Goal: Check status

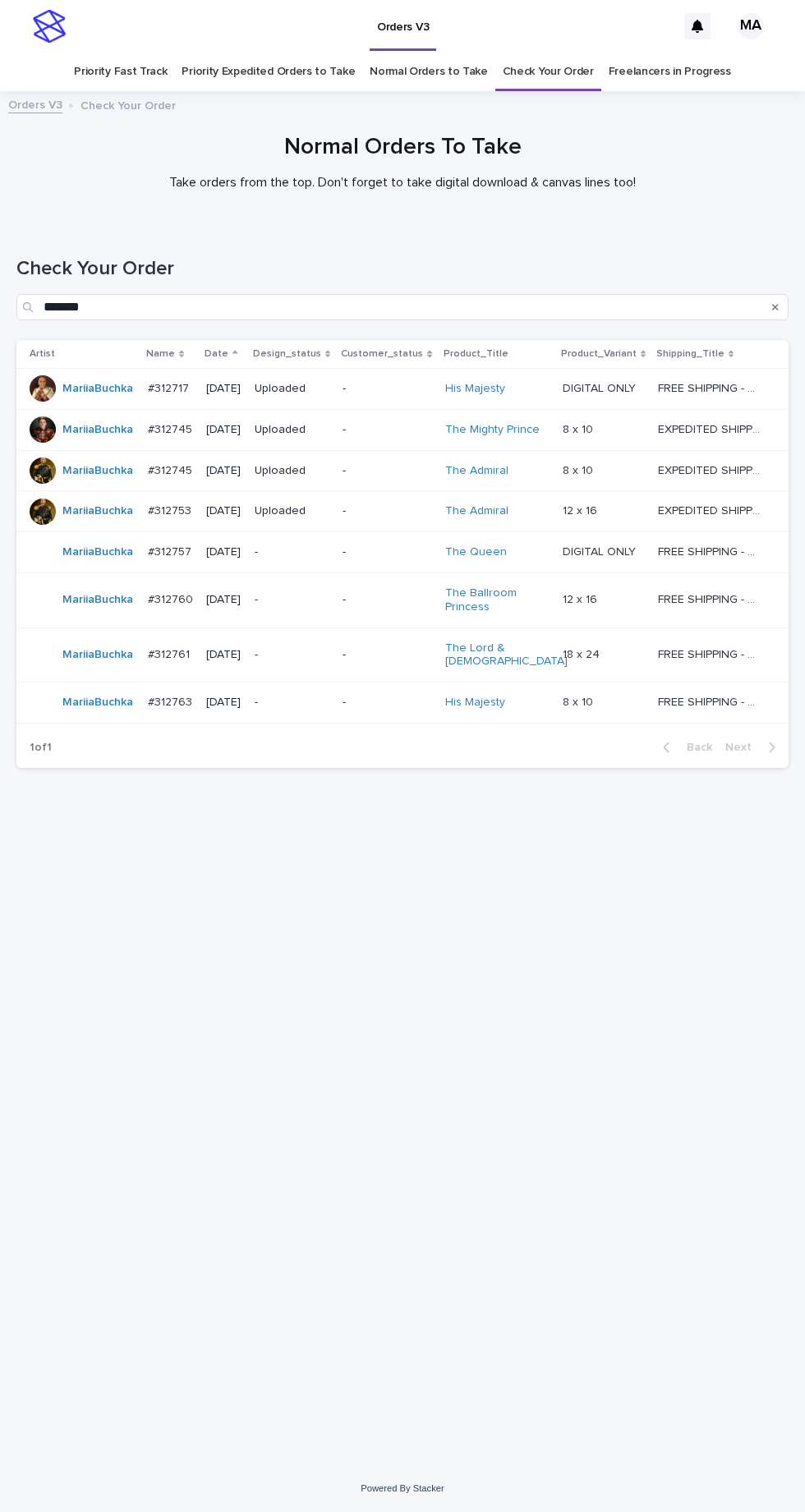
scroll to position [51, 0]
click at [555, 52] on link "Check Your Order" at bounding box center [548, 71] width 91 height 39
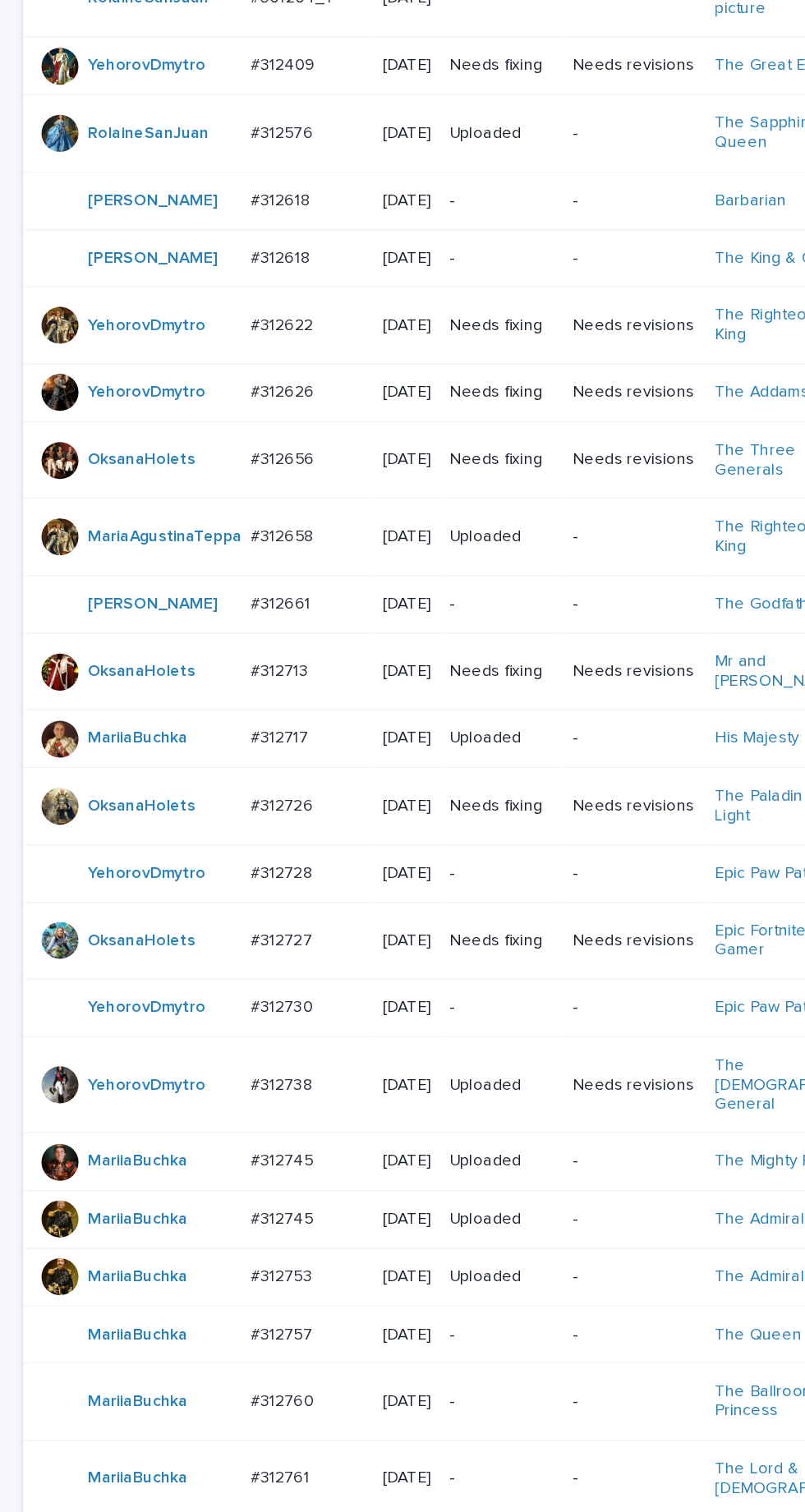
click at [355, 1073] on td "-" at bounding box center [356, 1057] width 87 height 41
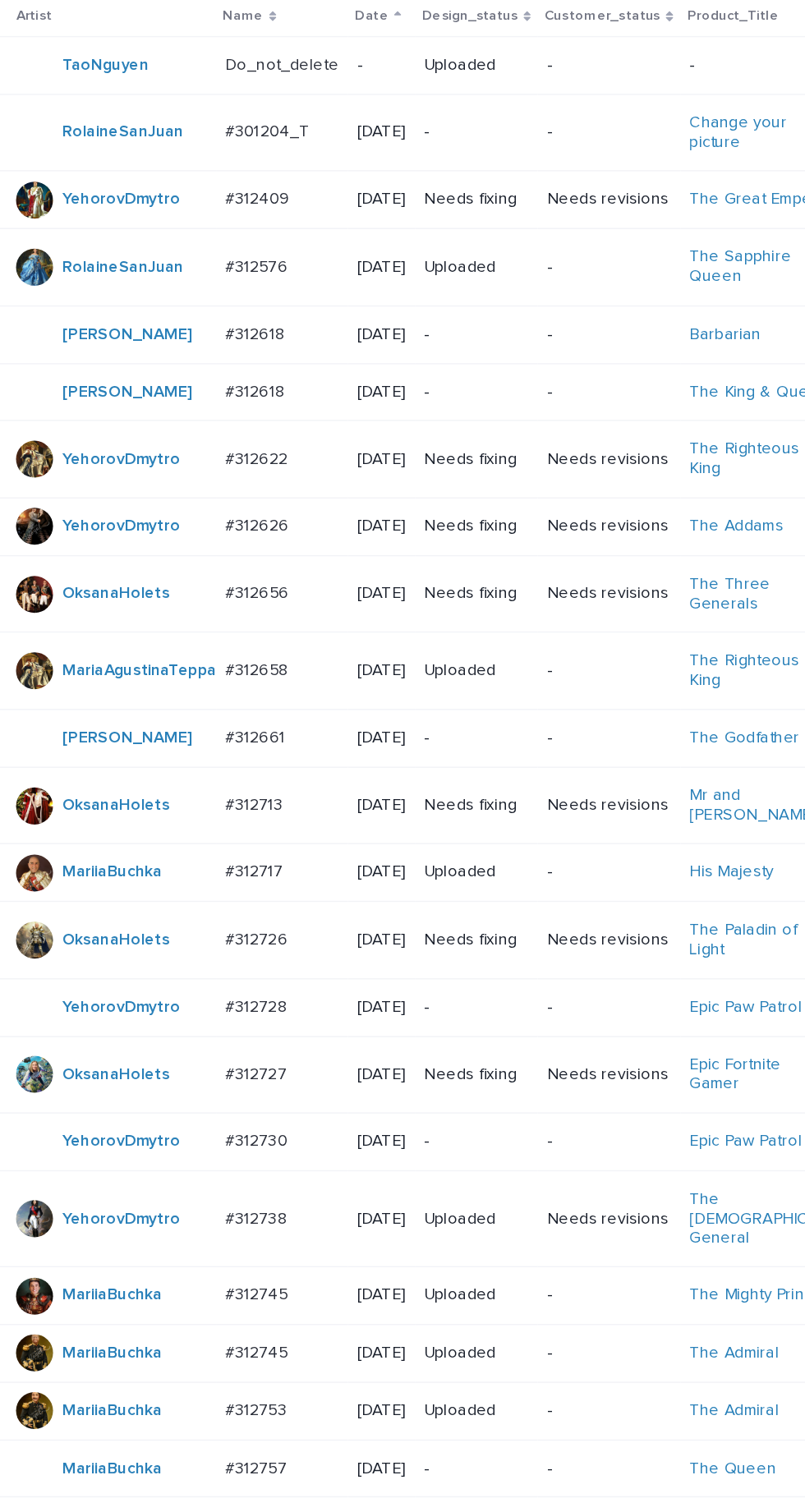
scroll to position [440, 0]
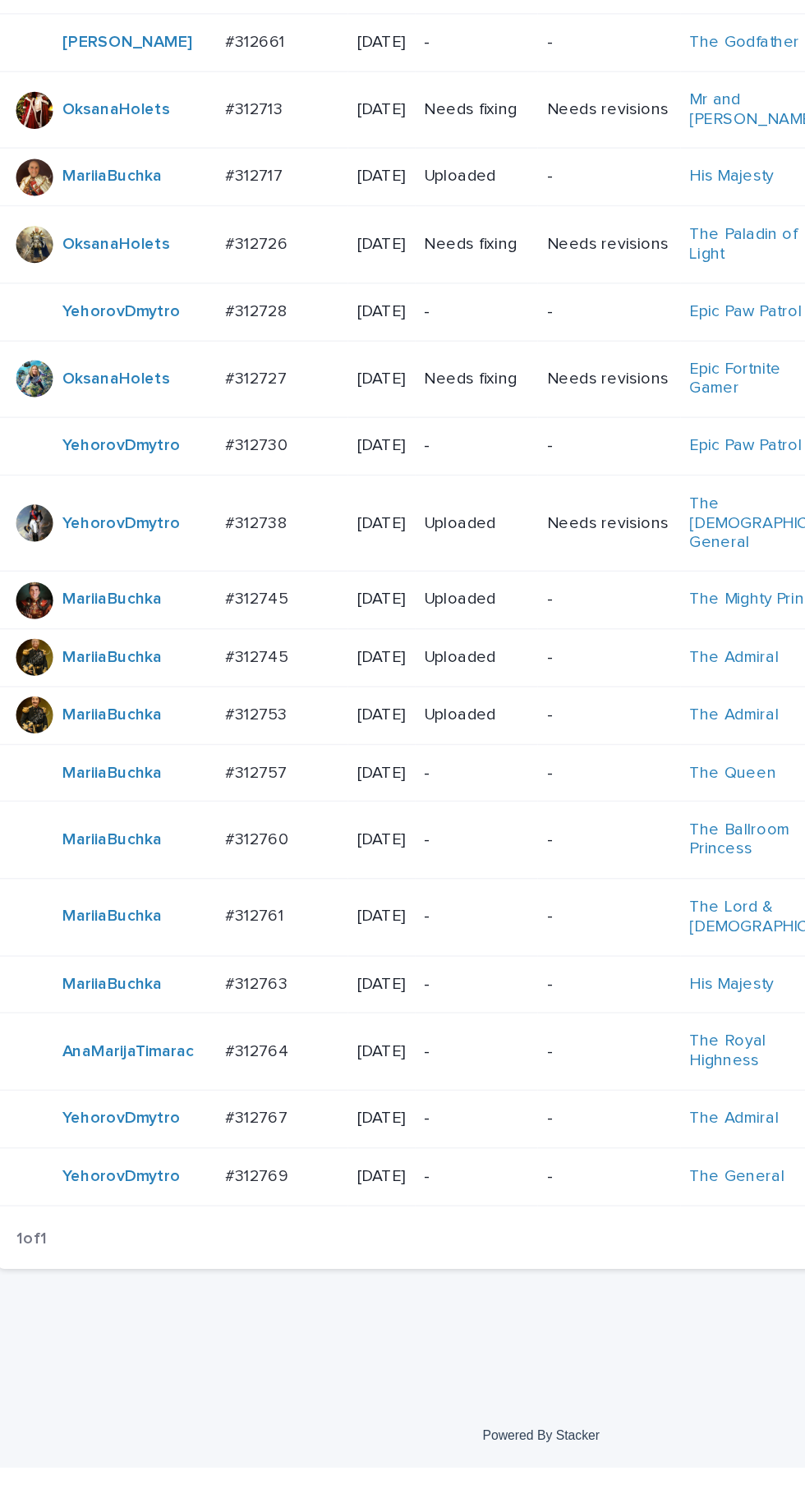
click at [367, 1223] on p "-" at bounding box center [356, 1217] width 74 height 14
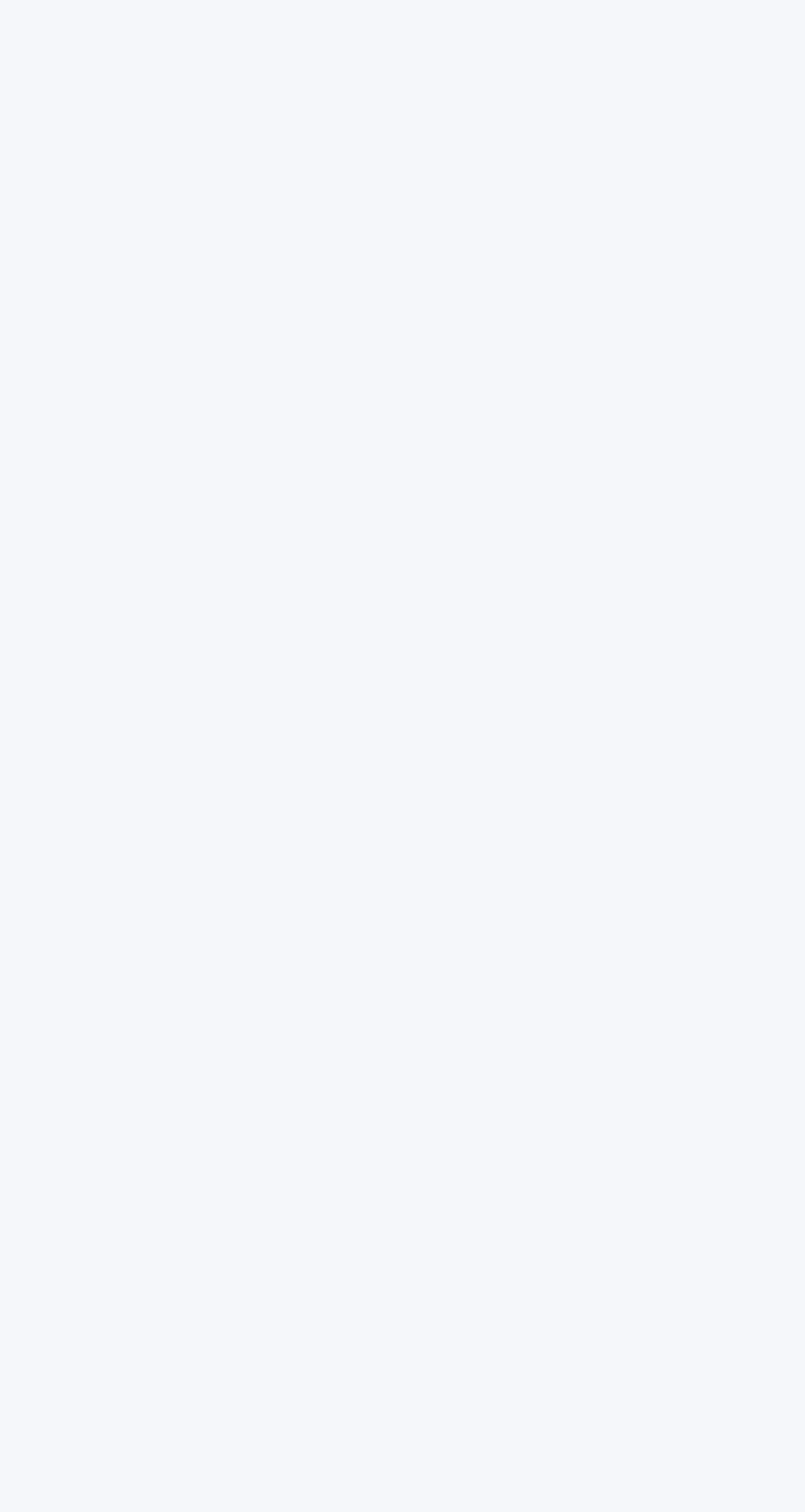
scroll to position [51, 0]
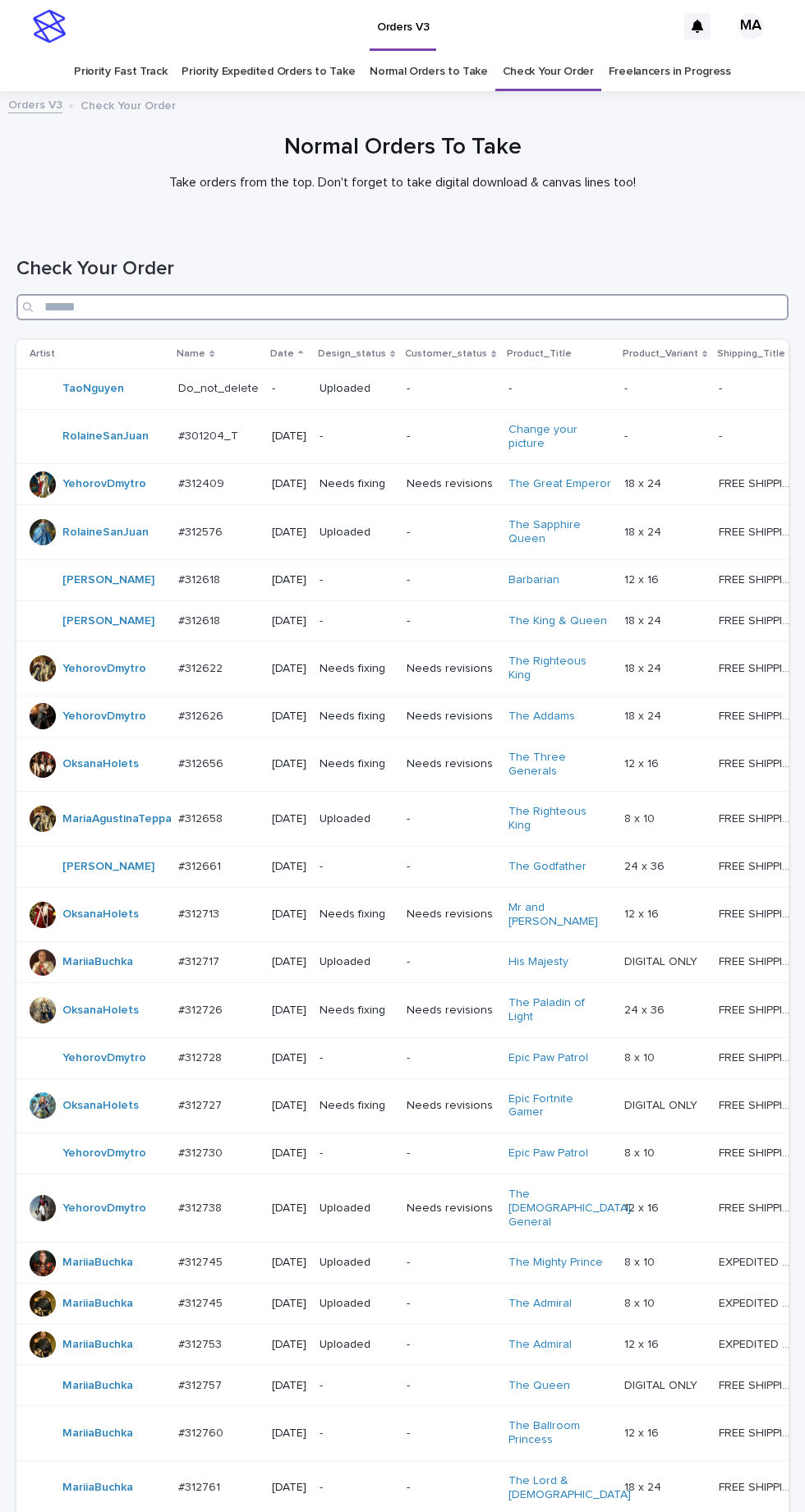
click at [410, 304] on input "Search" at bounding box center [402, 307] width 772 height 27
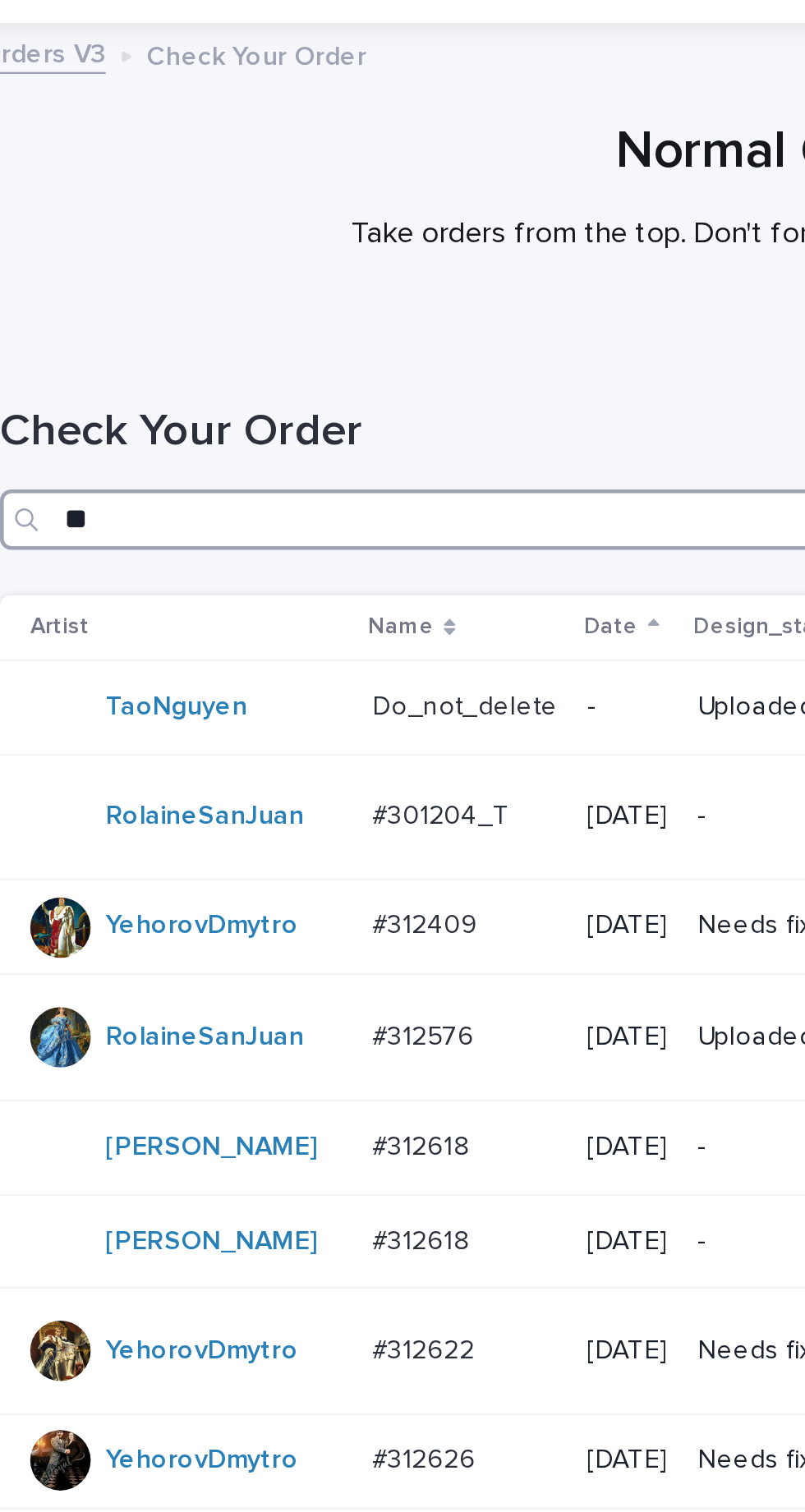
type input "***"
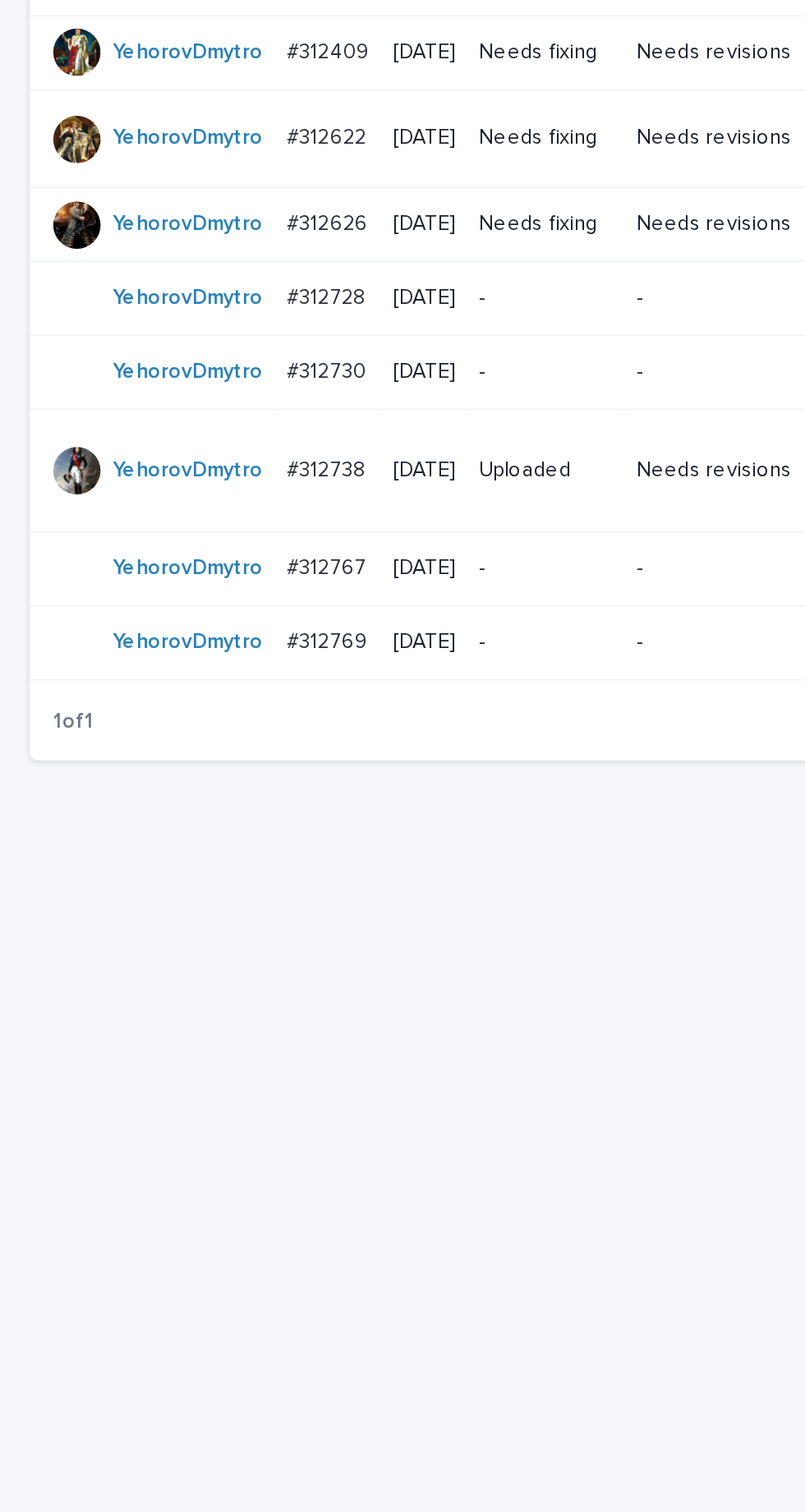
click at [325, 573] on p "-" at bounding box center [303, 566] width 74 height 14
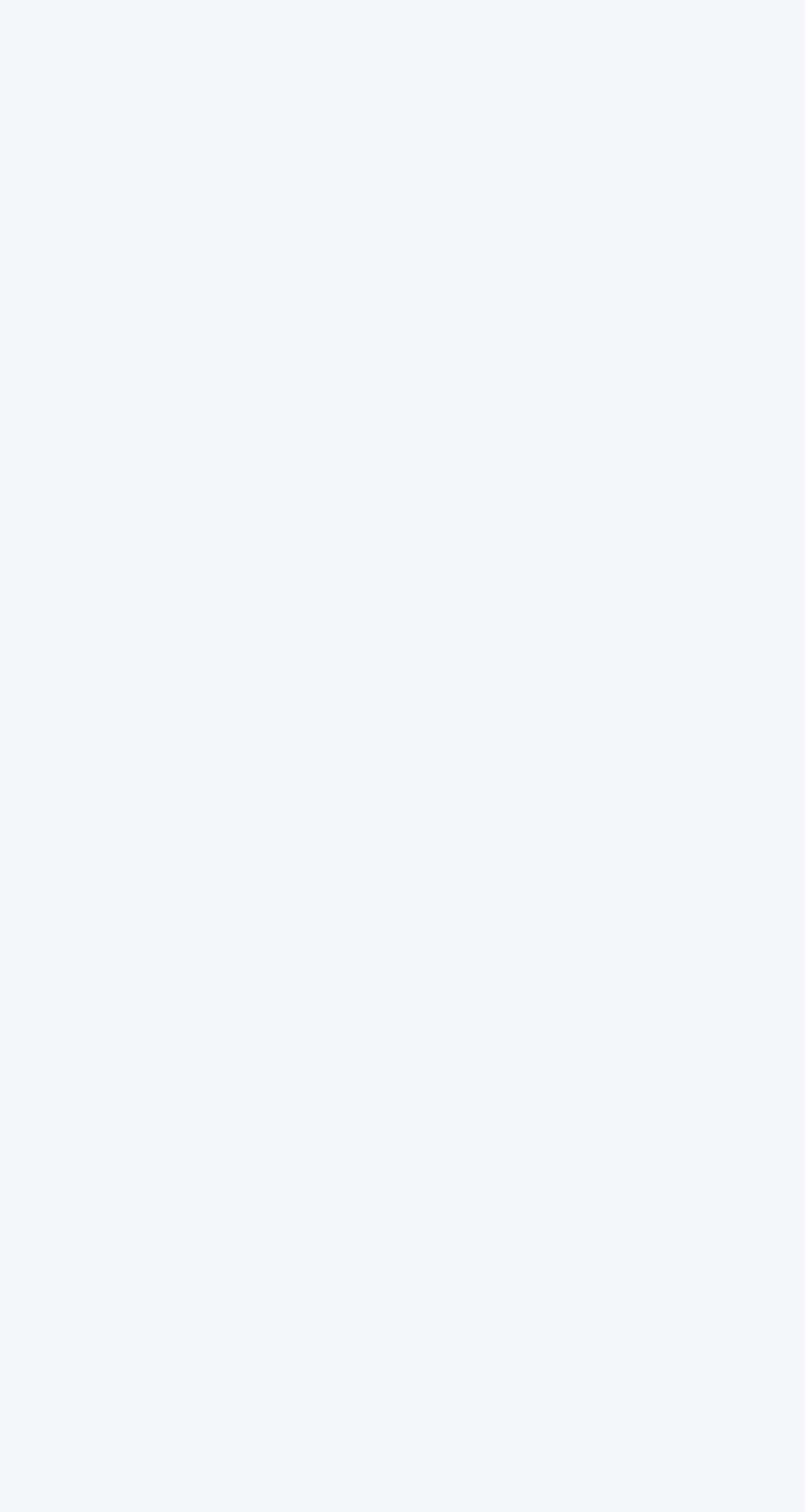
scroll to position [51, 0]
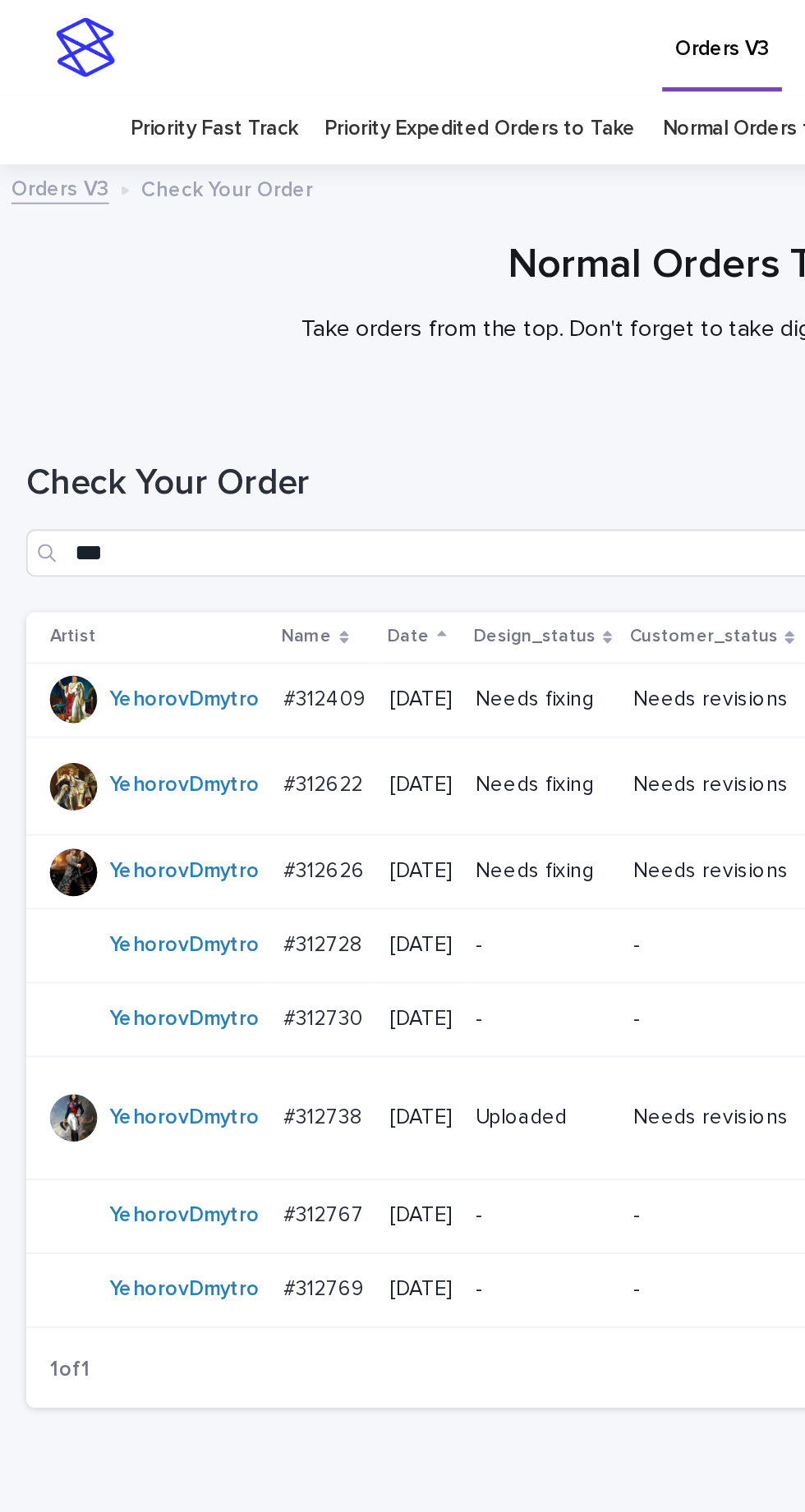
click at [323, 669] on p "-" at bounding box center [303, 676] width 74 height 14
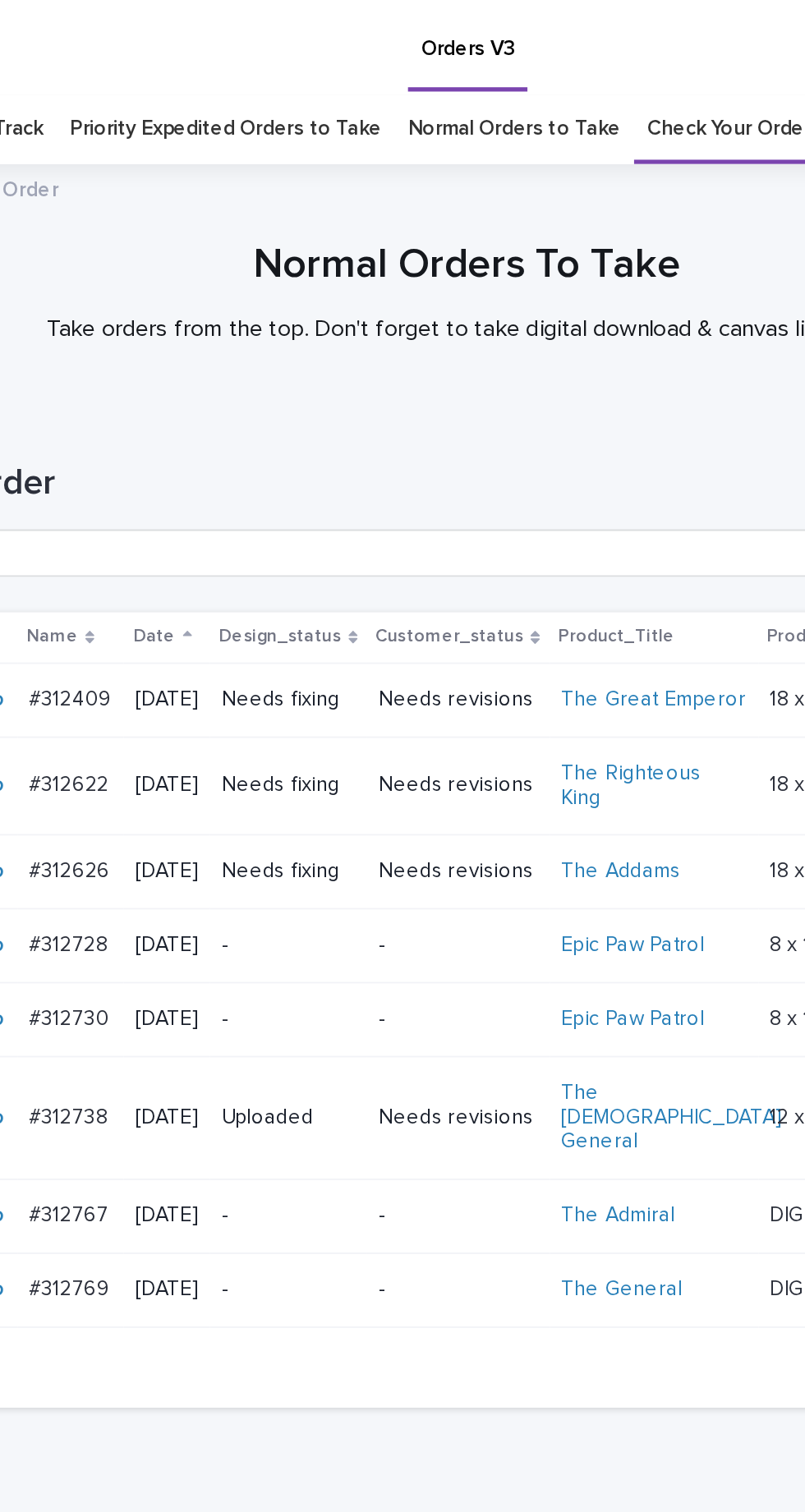
click at [328, 710] on p "-" at bounding box center [303, 717] width 74 height 14
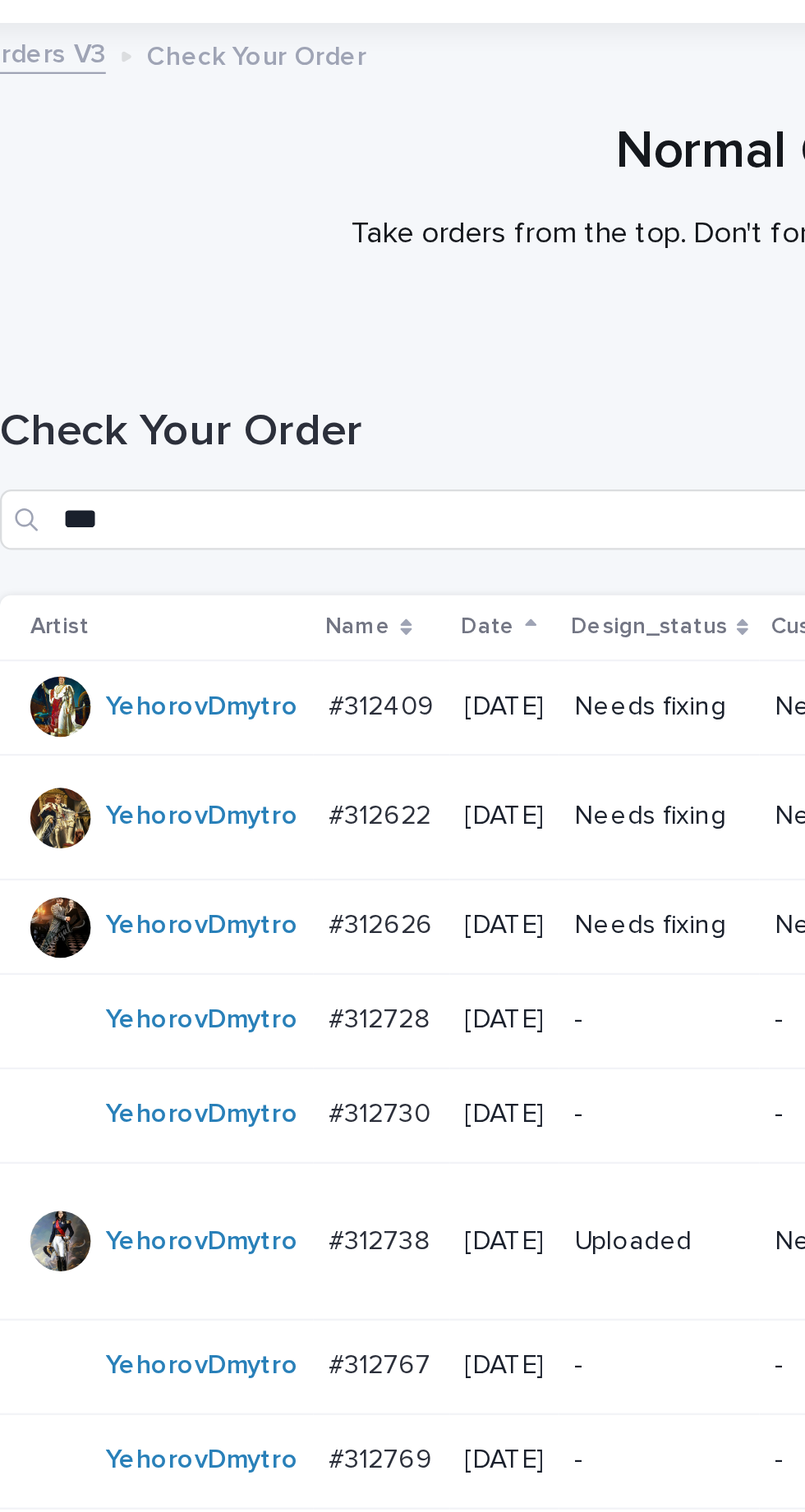
type input "*"
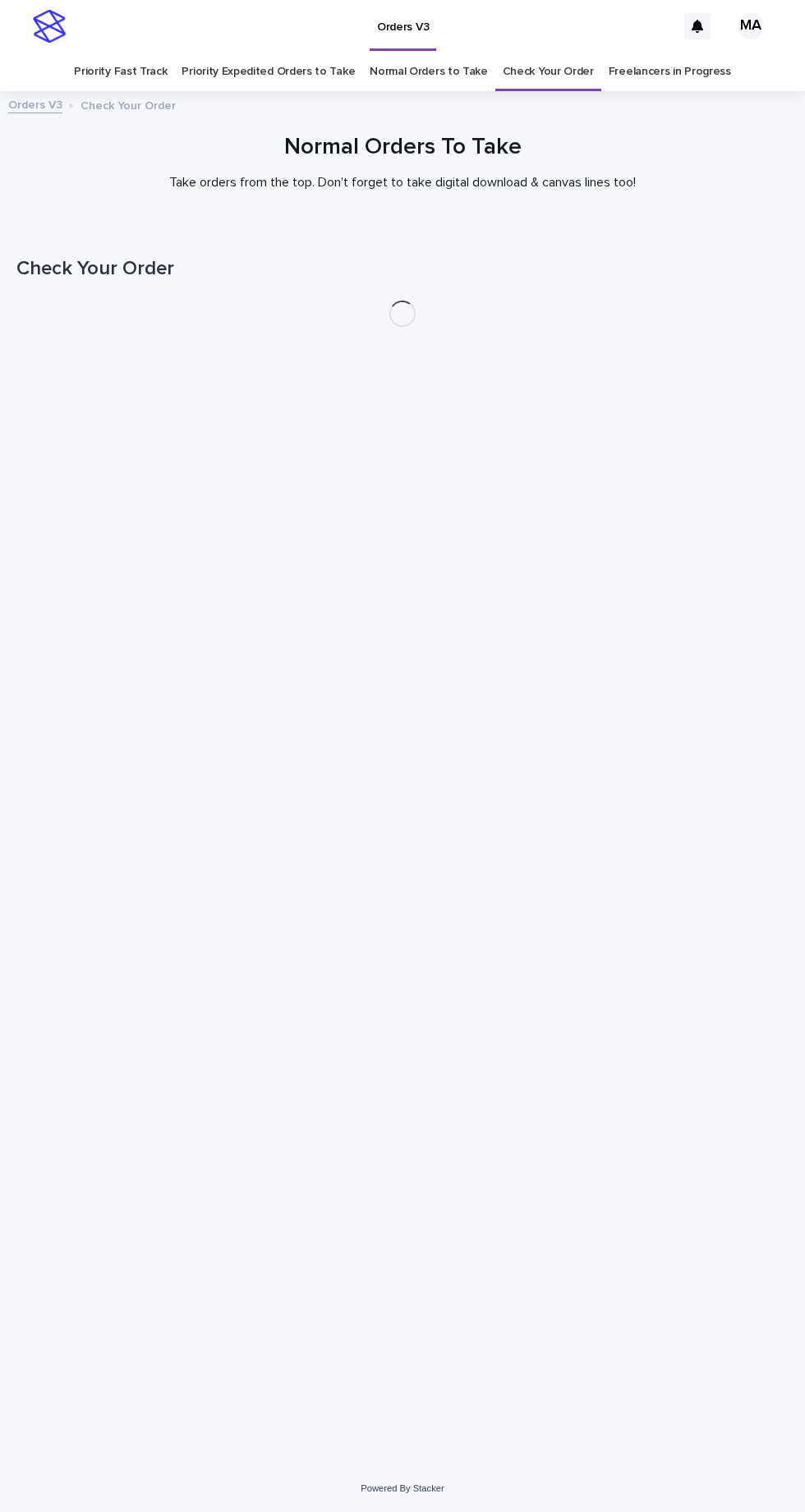
scroll to position [51, 0]
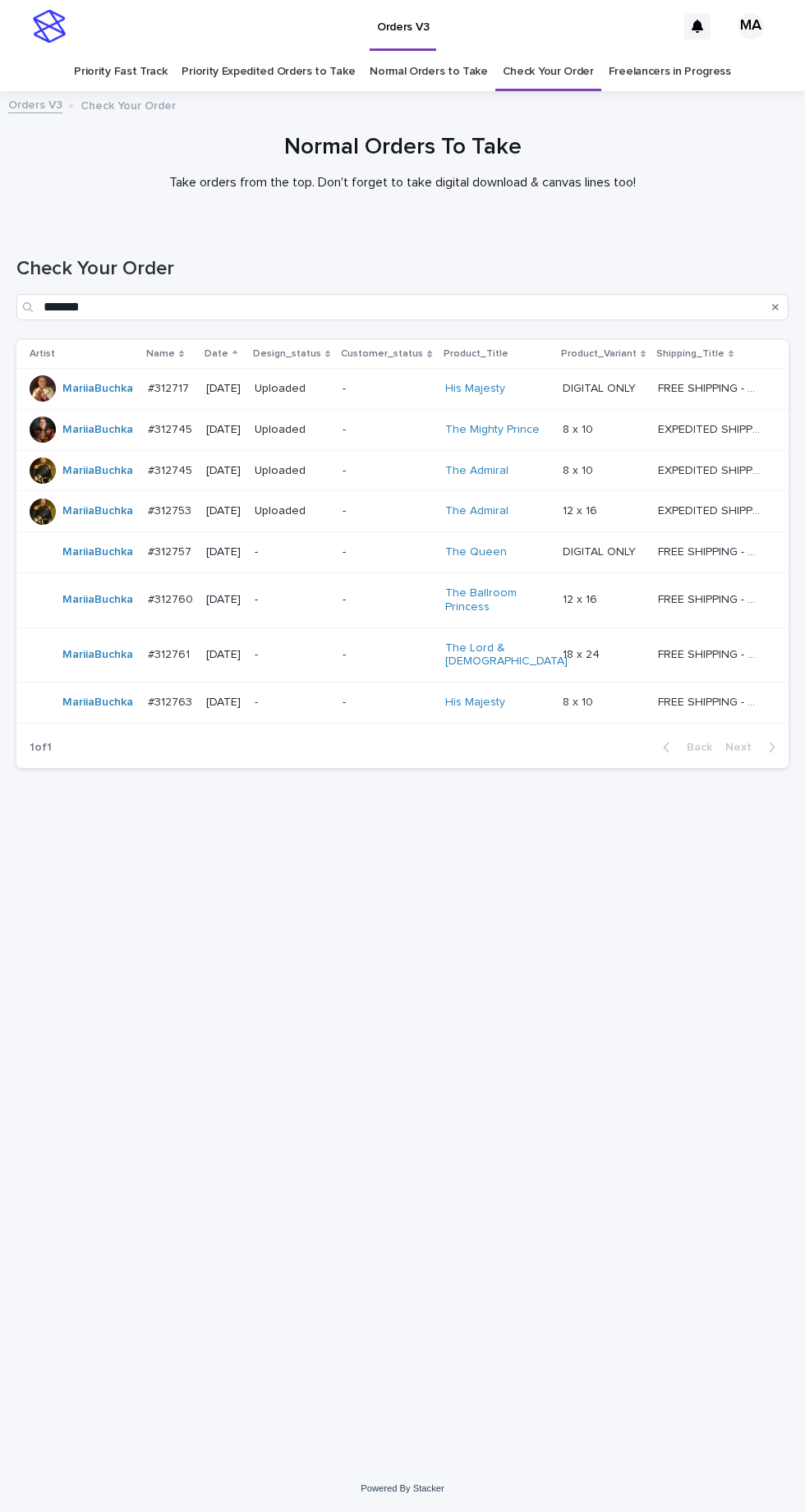
click at [329, 545] on p "-" at bounding box center [291, 552] width 75 height 14
